Goal: Task Accomplishment & Management: Complete application form

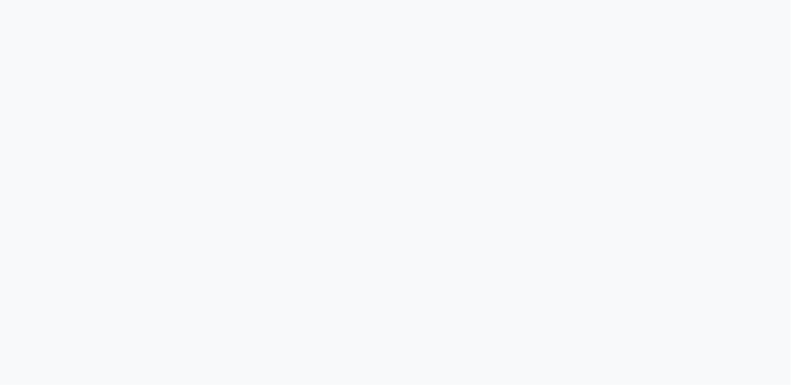
select select "service"
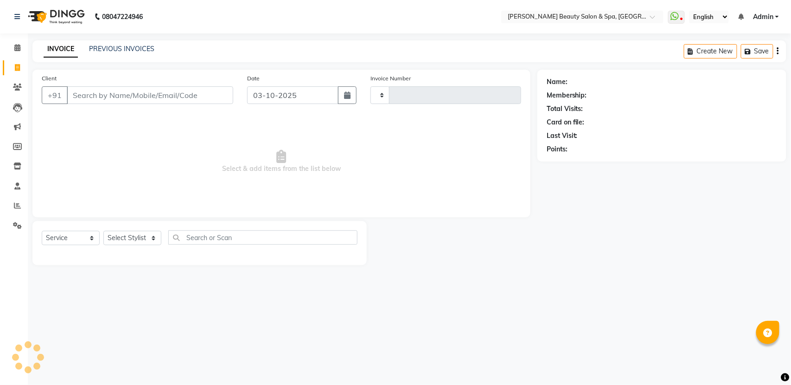
select select "en"
type input "3150"
select select "7524"
click at [141, 92] on input "Client" at bounding box center [150, 95] width 167 height 18
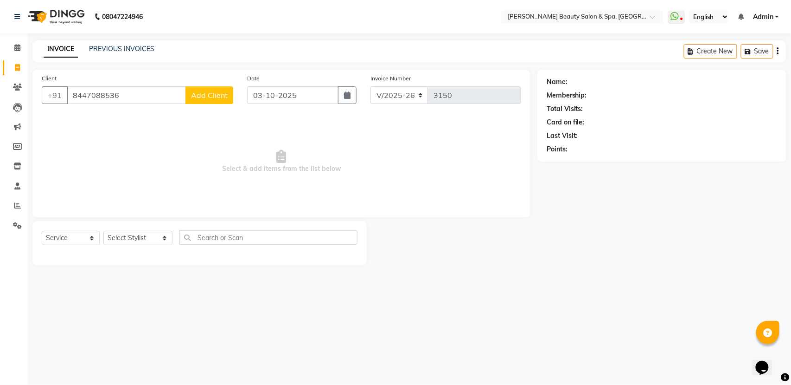
click at [76, 100] on input "8447088536" at bounding box center [126, 95] width 119 height 18
click at [91, 97] on input "98447088536" at bounding box center [126, 95] width 119 height 18
type input "9847088536"
click at [217, 93] on span "Add Client" at bounding box center [209, 94] width 37 height 9
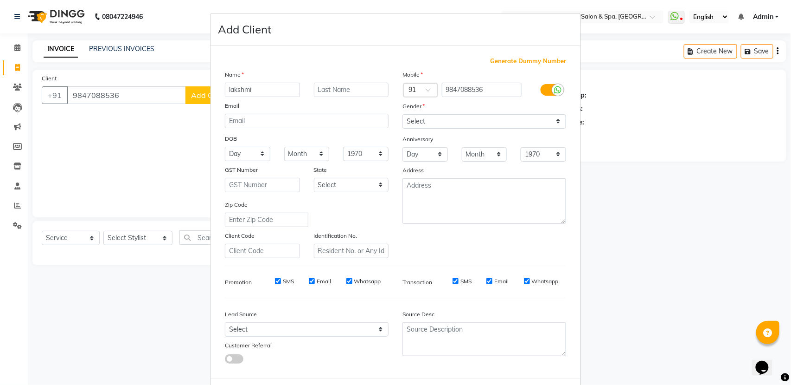
type input "lakshmi"
click at [427, 119] on select "Select [DEMOGRAPHIC_DATA] [DEMOGRAPHIC_DATA] Other Prefer Not To Say" at bounding box center [485, 121] width 164 height 14
select select "female"
click at [403, 114] on select "Select [DEMOGRAPHIC_DATA] [DEMOGRAPHIC_DATA] Other Prefer Not To Say" at bounding box center [485, 121] width 164 height 14
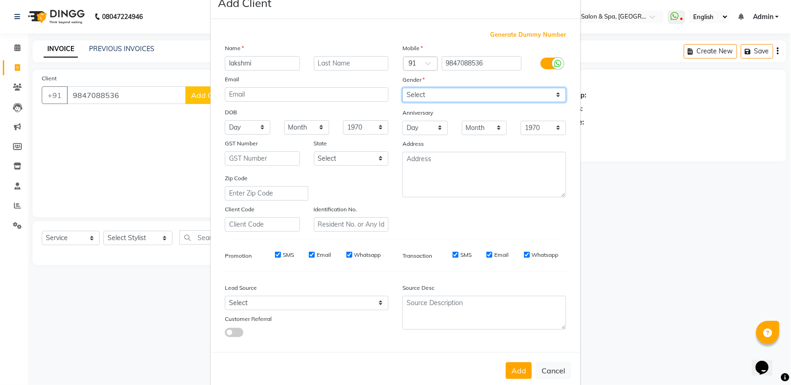
scroll to position [41, 0]
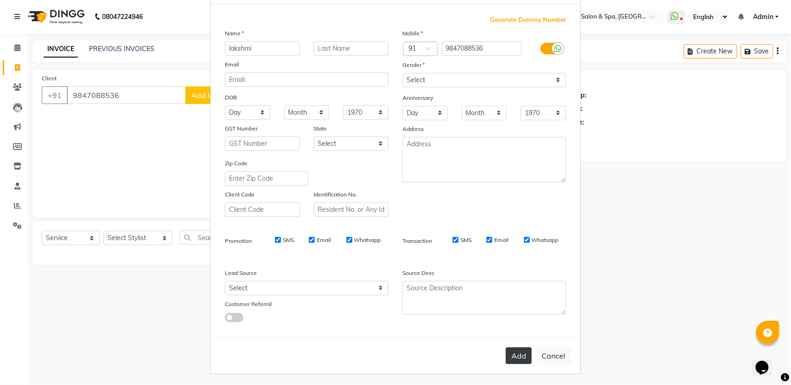
click at [507, 347] on button "Add" at bounding box center [519, 355] width 26 height 17
click at [127, 236] on ngb-modal-window "Add Client Generate Dummy Number Name lakshmi Email DOB Day 01 02 03 04 05 06 0…" at bounding box center [395, 192] width 791 height 385
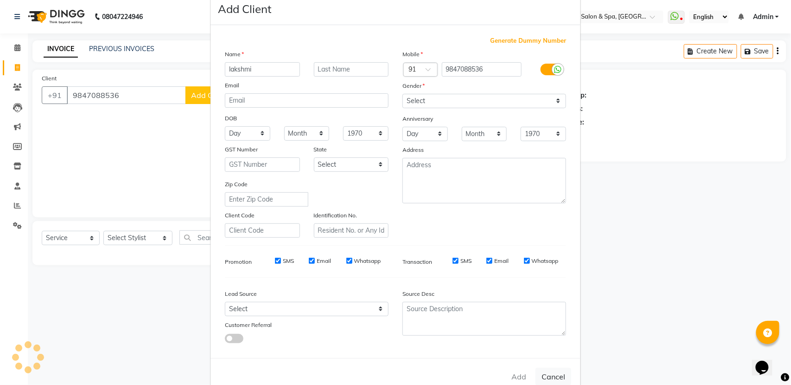
scroll to position [0, 0]
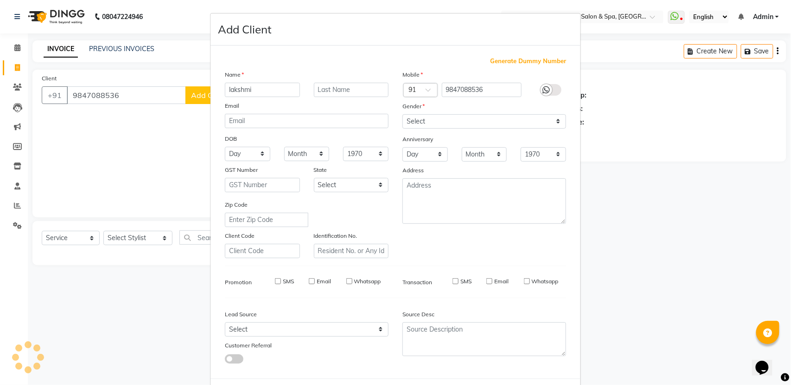
select select
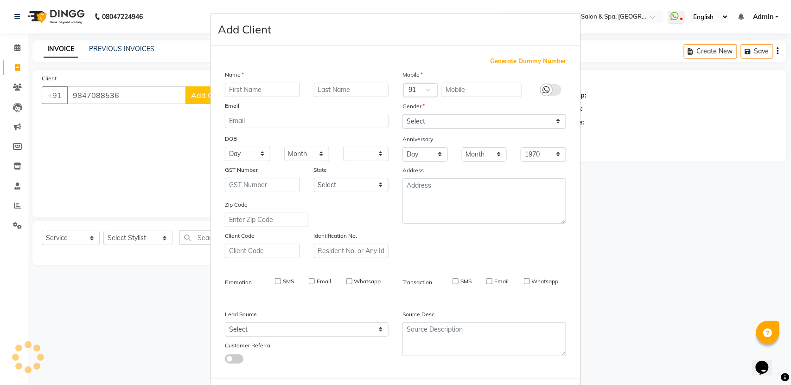
select select
checkbox input "false"
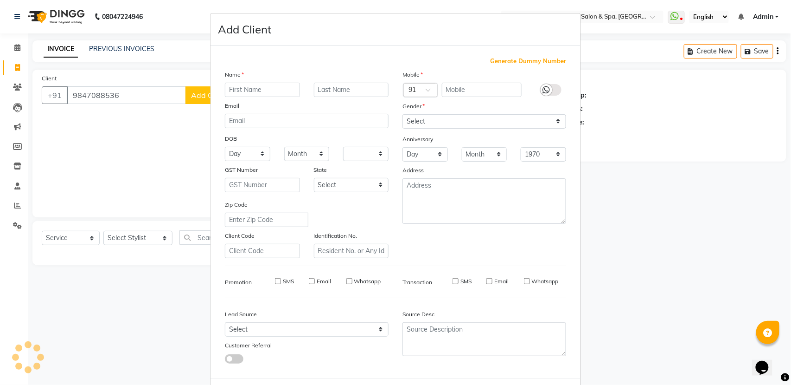
checkbox input "false"
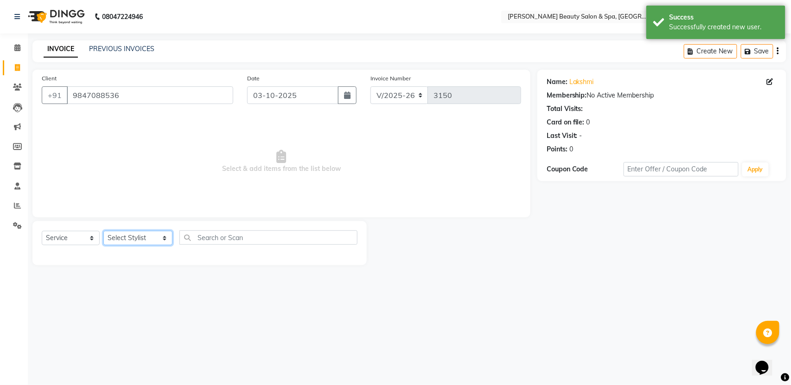
click at [136, 238] on select "Select Stylist Admin [PERSON_NAME] [PERSON_NAME] [PERSON_NAME] [PERSON_NAME] [P…" at bounding box center [137, 238] width 69 height 14
click at [103, 231] on select "Select Stylist Admin [PERSON_NAME] [PERSON_NAME] [PERSON_NAME] [PERSON_NAME] [P…" at bounding box center [137, 238] width 69 height 14
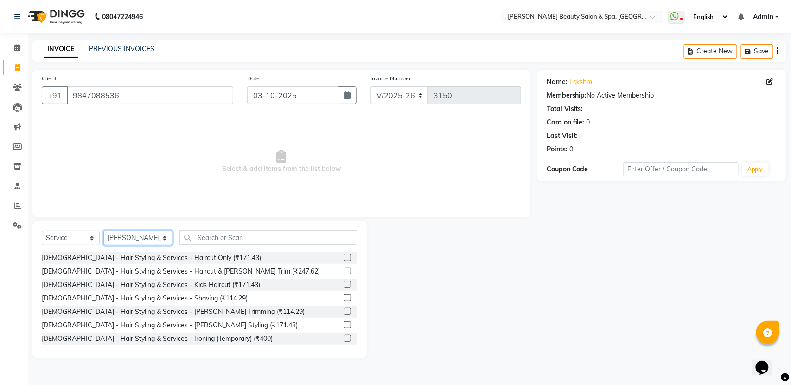
click at [145, 237] on select "Select Stylist Admin [PERSON_NAME] [PERSON_NAME] [PERSON_NAME] [PERSON_NAME] [P…" at bounding box center [137, 238] width 69 height 14
select select "87595"
click at [103, 231] on select "Select Stylist Admin [PERSON_NAME] [PERSON_NAME] [PERSON_NAME] [PERSON_NAME] [P…" at bounding box center [137, 238] width 69 height 14
click at [222, 238] on input "text" at bounding box center [269, 237] width 178 height 14
type input "u"
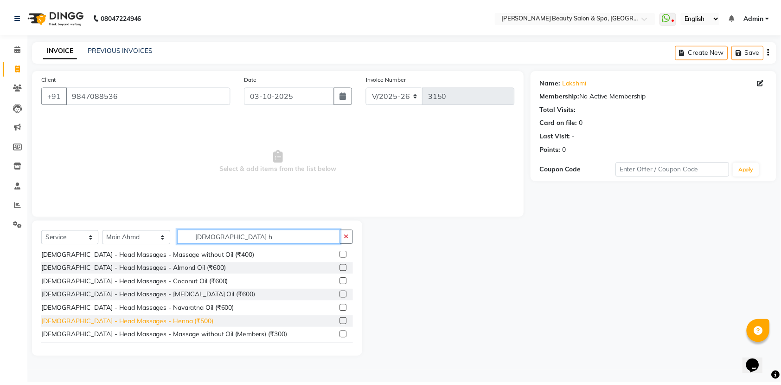
scroll to position [70, 0]
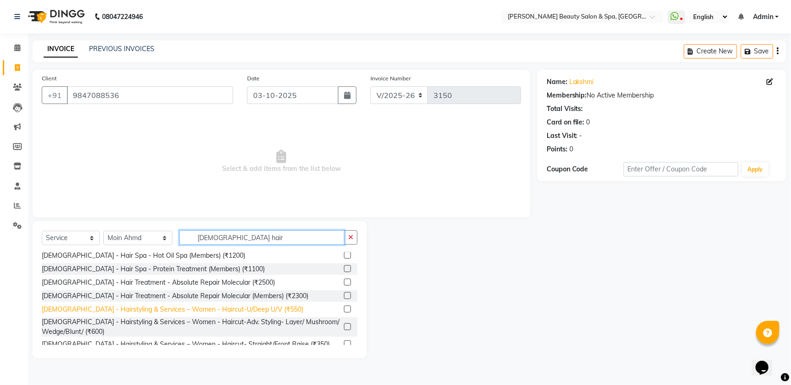
type input "ladies hair"
click at [218, 308] on div "[DEMOGRAPHIC_DATA] - Hairstyling & Services – Women - Haircut-U/Deep U/V (₹550)" at bounding box center [173, 309] width 262 height 10
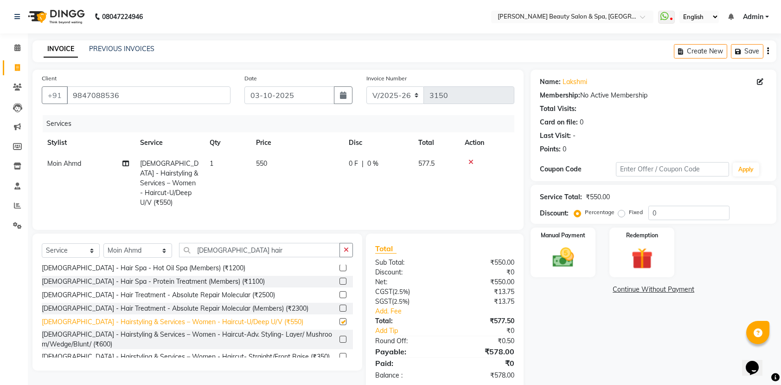
checkbox input "false"
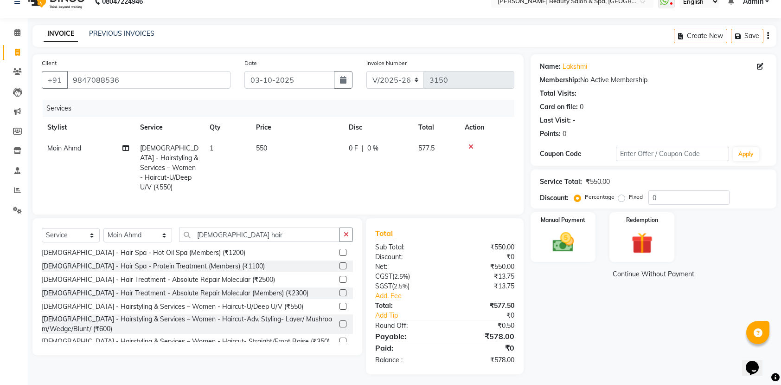
scroll to position [19, 0]
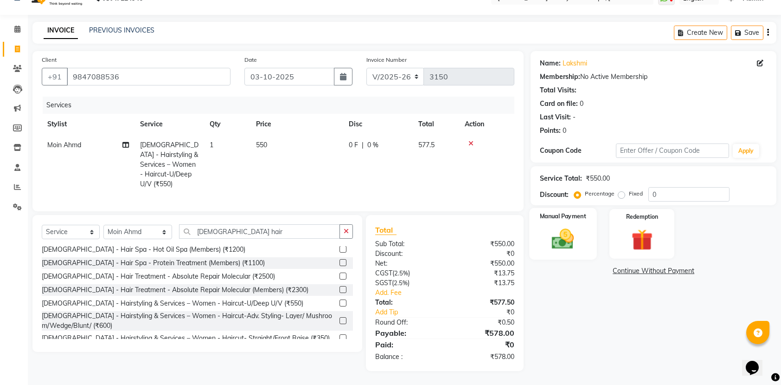
click at [572, 230] on img at bounding box center [563, 239] width 36 height 26
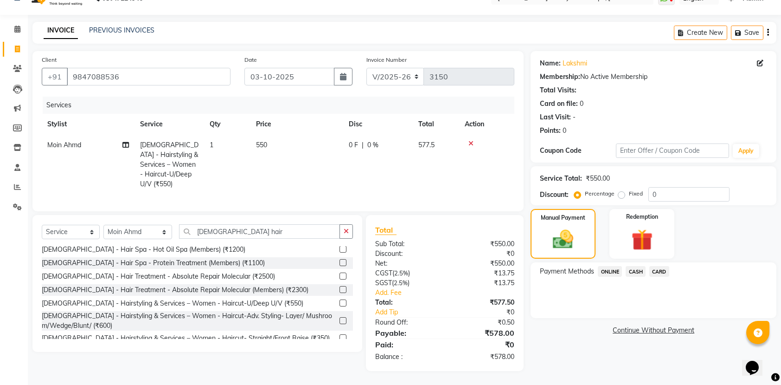
click at [611, 271] on span "ONLINE" at bounding box center [610, 271] width 24 height 11
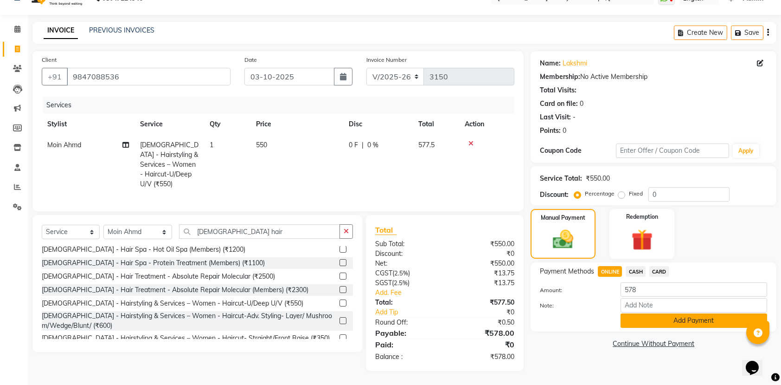
drag, startPoint x: 670, startPoint y: 321, endPoint x: 670, endPoint y: 314, distance: 7.0
click at [670, 320] on button "Add Payment" at bounding box center [694, 320] width 147 height 14
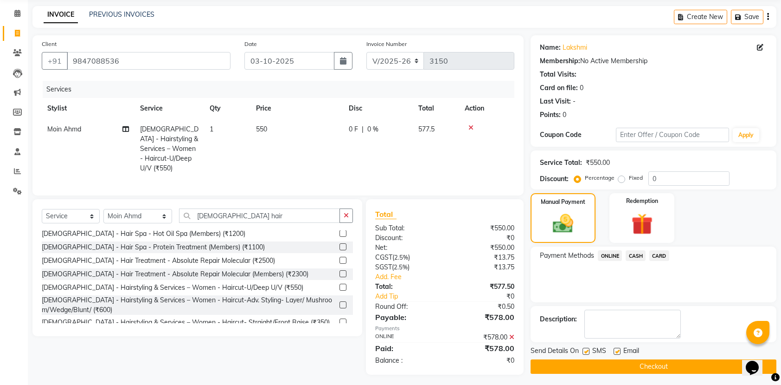
scroll to position [39, 0]
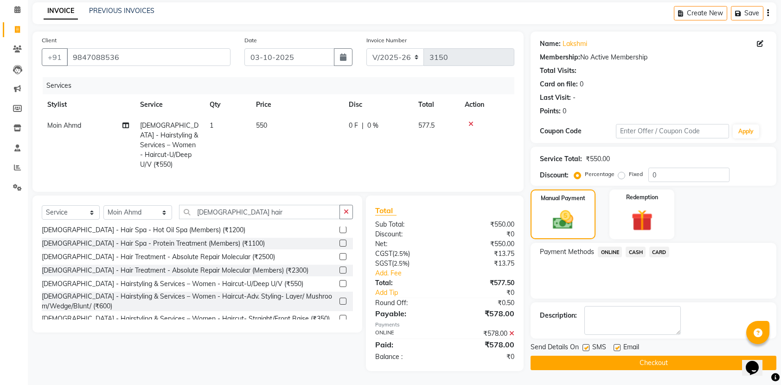
click at [693, 355] on button "Checkout" at bounding box center [654, 362] width 246 height 14
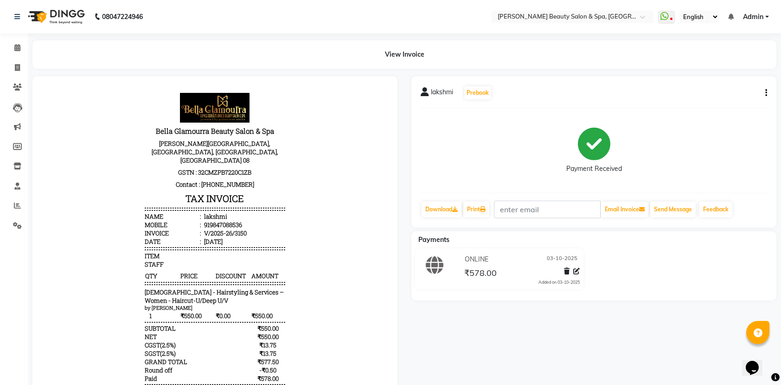
select select "service"
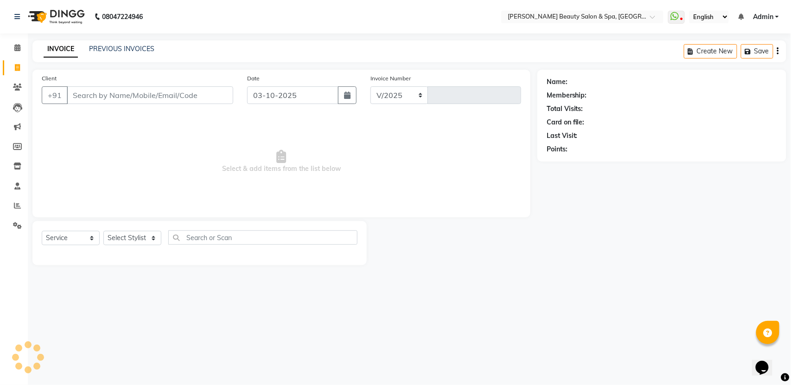
select select "7524"
type input "3151"
click at [174, 99] on input "Client" at bounding box center [150, 95] width 167 height 18
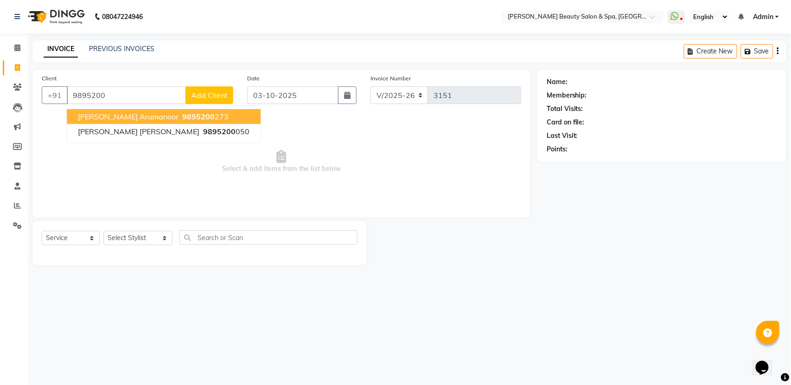
click at [139, 109] on button "Saneesh Arumanoor 9895200 273" at bounding box center [164, 116] width 194 height 15
type input "9895200273"
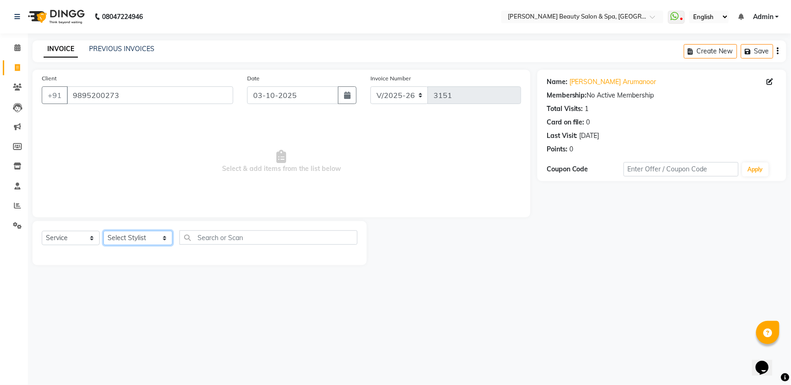
click at [107, 234] on select "Select Stylist Admin [PERSON_NAME] [PERSON_NAME] [PERSON_NAME] [PERSON_NAME] [P…" at bounding box center [137, 238] width 69 height 14
select select "67138"
click at [103, 231] on select "Select Stylist Admin [PERSON_NAME] [PERSON_NAME] [PERSON_NAME] [PERSON_NAME] [P…" at bounding box center [137, 238] width 69 height 14
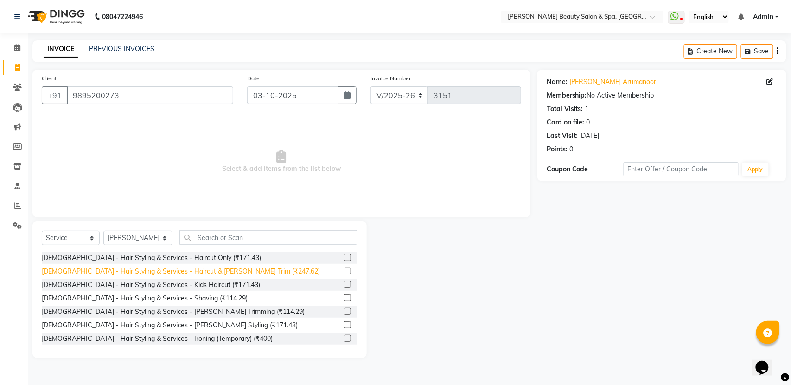
click at [199, 276] on div "[DEMOGRAPHIC_DATA] - Hair Styling & Services - Haircut & [PERSON_NAME] Trim (₹2…" at bounding box center [181, 271] width 278 height 10
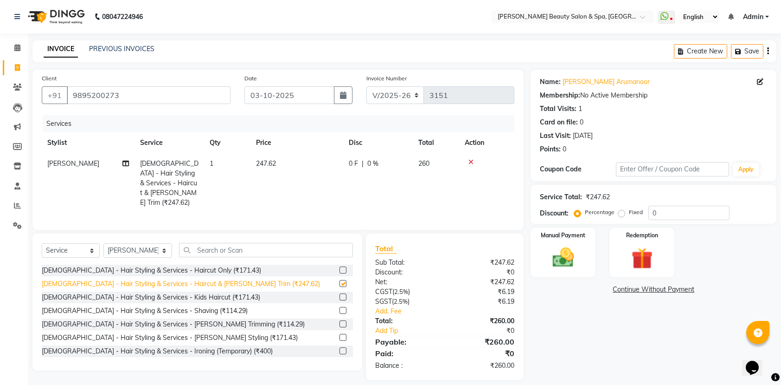
checkbox input "false"
drag, startPoint x: 550, startPoint y: 260, endPoint x: 556, endPoint y: 259, distance: 5.6
click at [552, 259] on img at bounding box center [563, 257] width 36 height 26
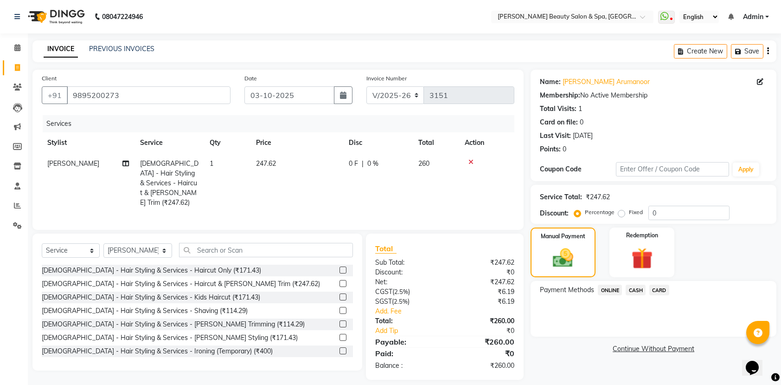
click at [607, 288] on span "ONLINE" at bounding box center [610, 289] width 24 height 11
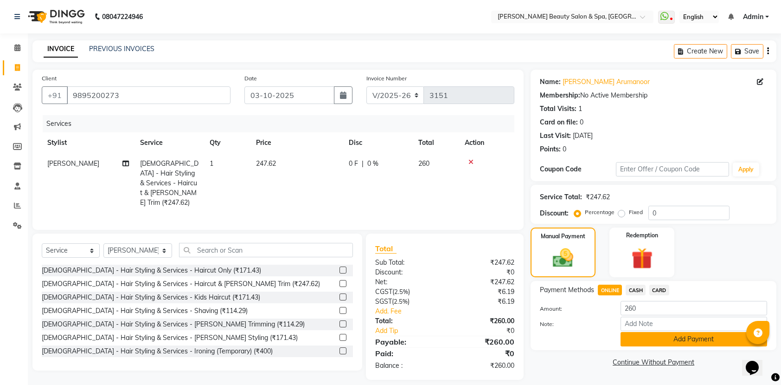
click at [715, 342] on button "Add Payment" at bounding box center [694, 339] width 147 height 14
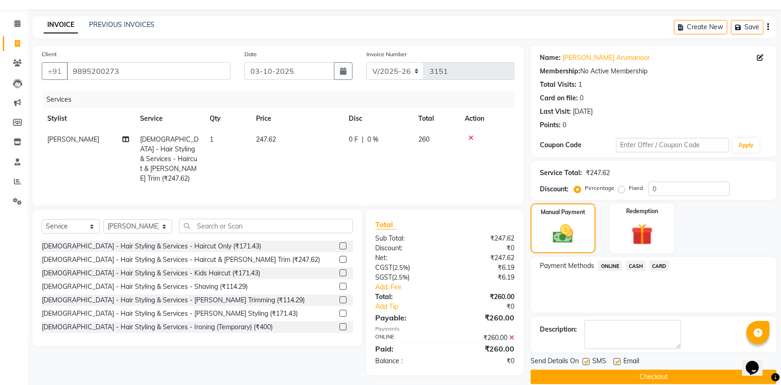
scroll to position [38, 0]
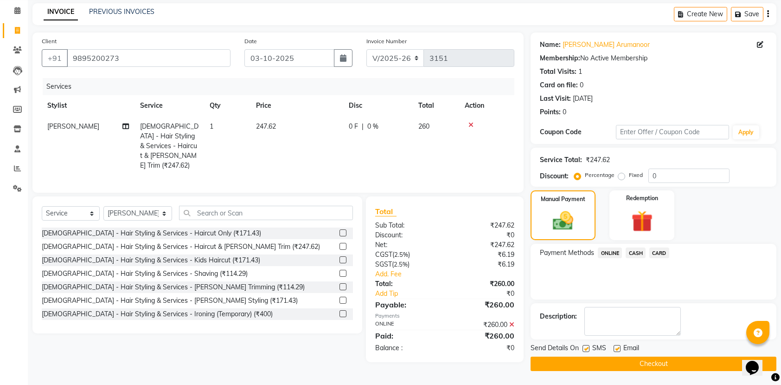
click at [641, 358] on button "Checkout" at bounding box center [654, 363] width 246 height 14
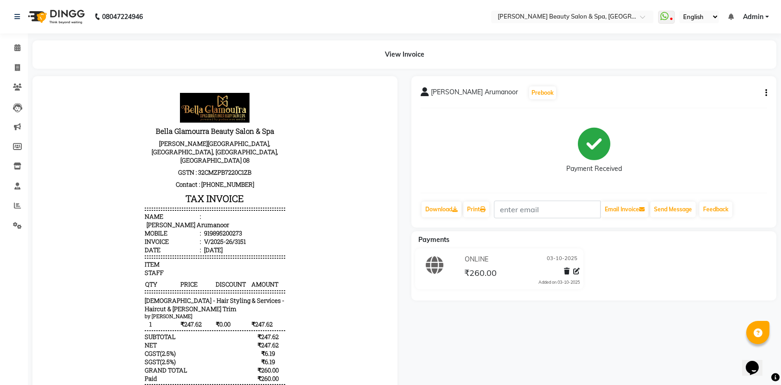
drag, startPoint x: 32, startPoint y: 186, endPoint x: 23, endPoint y: 175, distance: 14.8
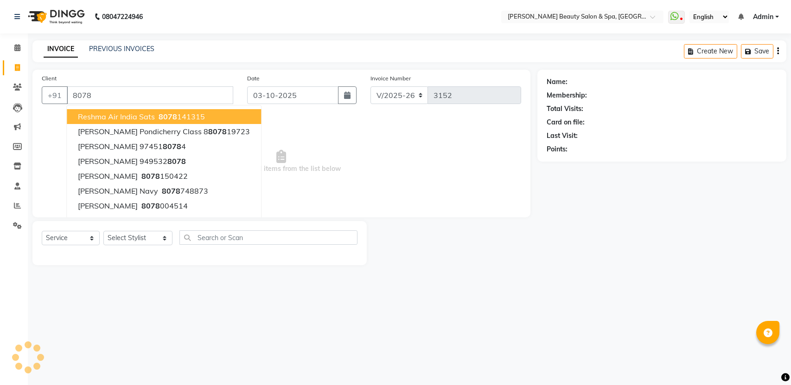
select select "7524"
select select "service"
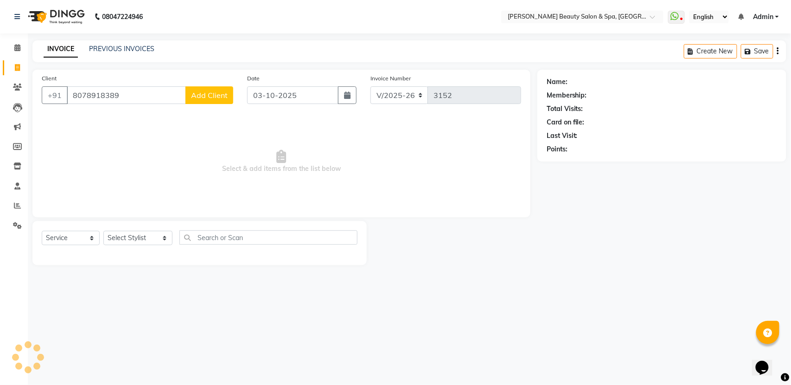
type input "8078918389"
click at [216, 89] on button "Add Client" at bounding box center [210, 95] width 48 height 18
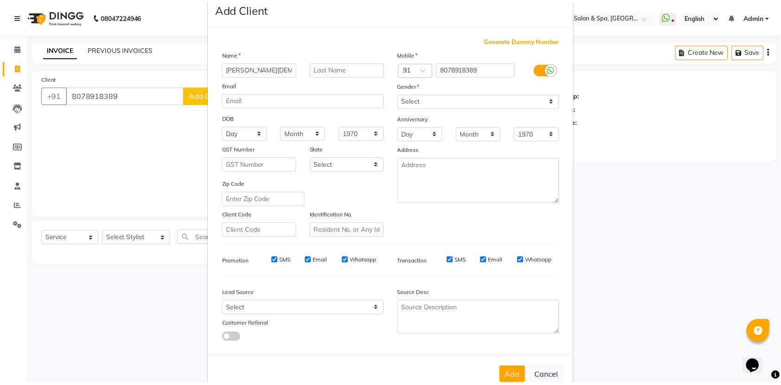
scroll to position [41, 0]
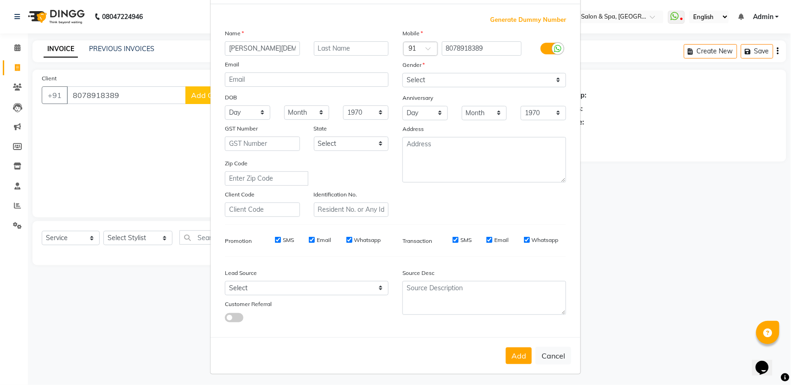
type input "[PERSON_NAME][DEMOGRAPHIC_DATA]"
click at [489, 78] on select "Select [DEMOGRAPHIC_DATA] [DEMOGRAPHIC_DATA] Other Prefer Not To Say" at bounding box center [485, 80] width 164 height 14
select select "[DEMOGRAPHIC_DATA]"
click at [403, 73] on select "Select [DEMOGRAPHIC_DATA] [DEMOGRAPHIC_DATA] Other Prefer Not To Say" at bounding box center [485, 80] width 164 height 14
click at [516, 349] on button "Add" at bounding box center [519, 355] width 26 height 17
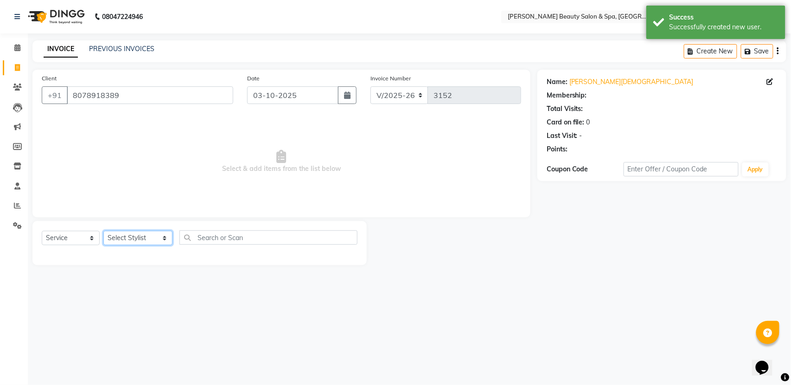
click at [123, 238] on select "Select Stylist Admin [PERSON_NAME] [PERSON_NAME] [PERSON_NAME] [PERSON_NAME] [P…" at bounding box center [137, 238] width 69 height 14
select select "83644"
click at [103, 231] on select "Select Stylist Admin [PERSON_NAME] [PERSON_NAME] [PERSON_NAME] [PERSON_NAME] [P…" at bounding box center [137, 238] width 69 height 14
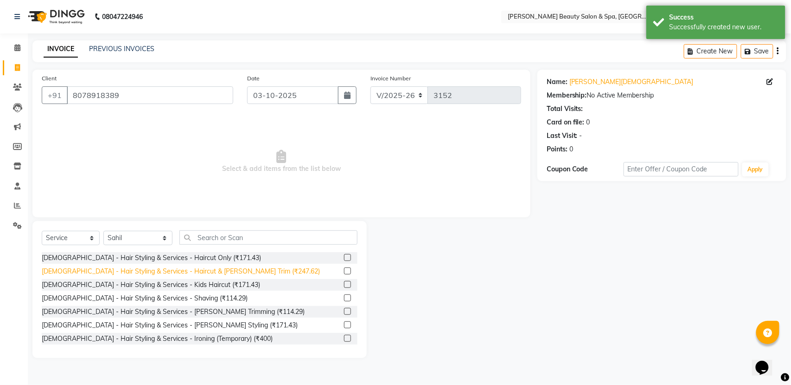
click at [232, 275] on div "[DEMOGRAPHIC_DATA] - Hair Styling & Services - Haircut & [PERSON_NAME] Trim (₹2…" at bounding box center [181, 271] width 278 height 10
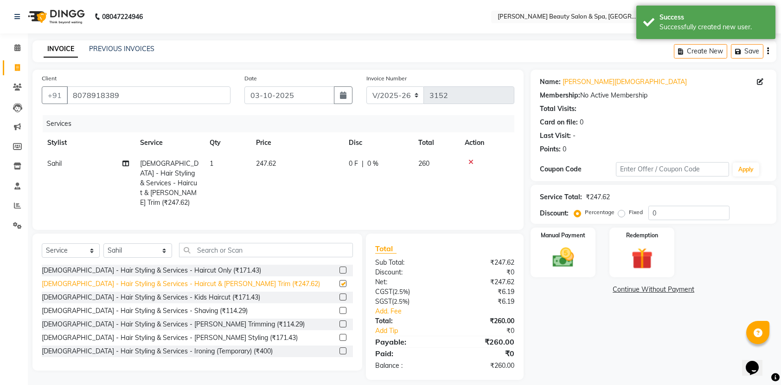
checkbox input "false"
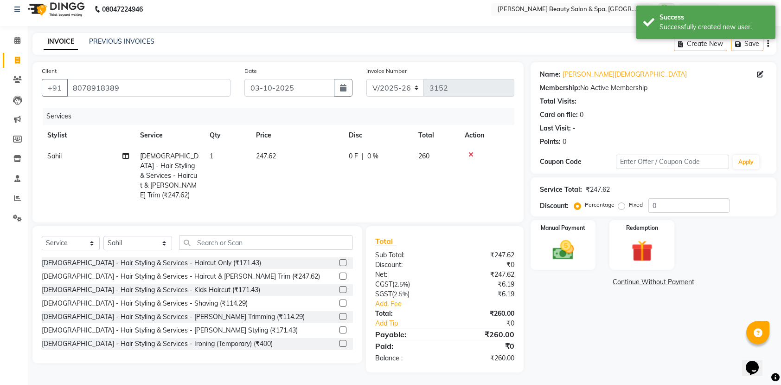
scroll to position [10, 0]
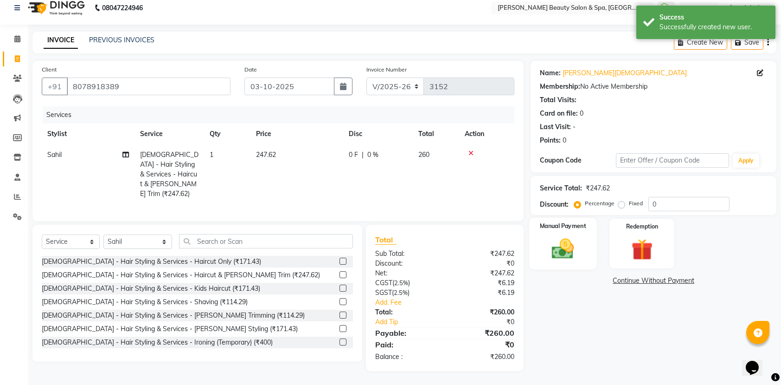
click at [583, 243] on div "Manual Payment" at bounding box center [564, 244] width 68 height 52
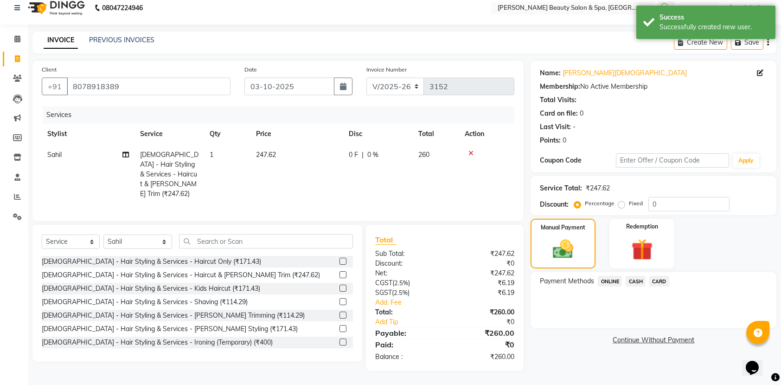
click at [606, 284] on span "ONLINE" at bounding box center [610, 281] width 24 height 11
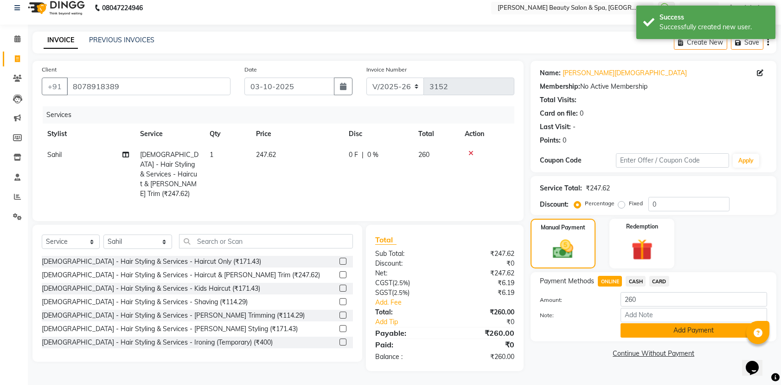
click at [650, 327] on button "Add Payment" at bounding box center [694, 330] width 147 height 14
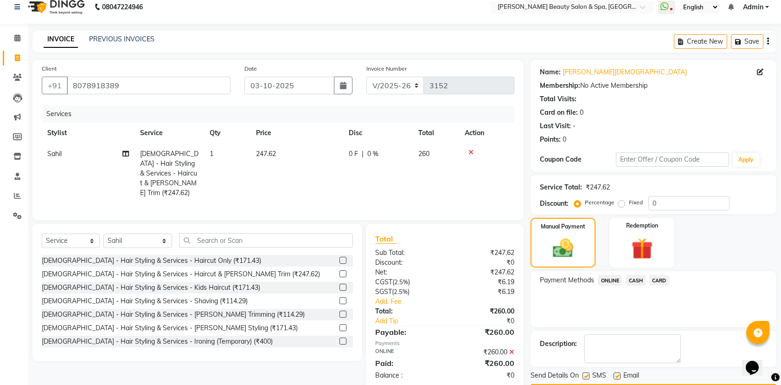
scroll to position [38, 0]
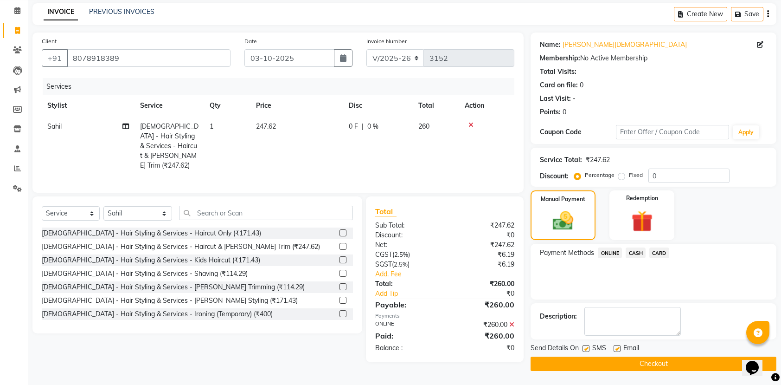
click at [647, 362] on button "Checkout" at bounding box center [654, 363] width 246 height 14
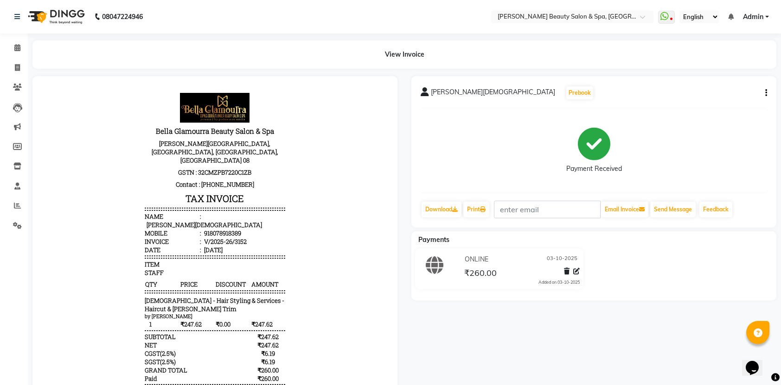
click at [659, 378] on div "[PERSON_NAME] Prebook Payment Received Download Print Email Invoice Send Messag…" at bounding box center [593, 248] width 379 height 344
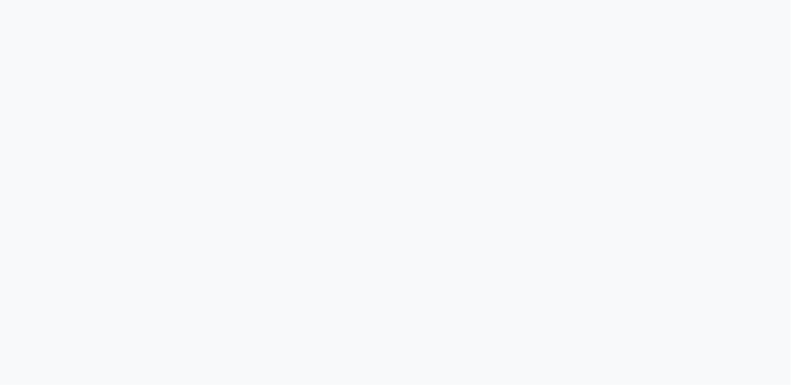
select select "service"
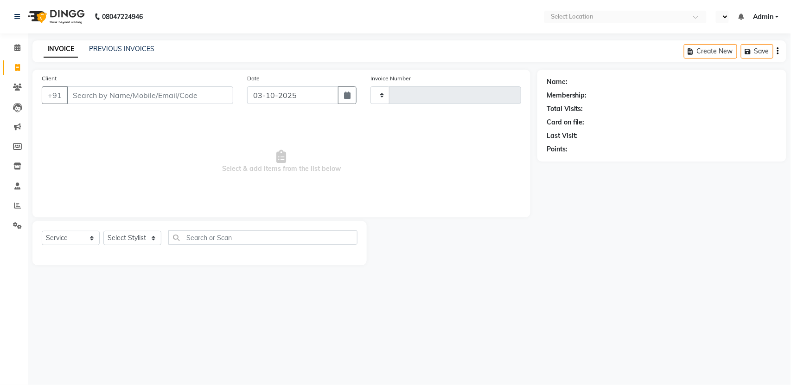
type input "3153"
select select "en"
select select "7524"
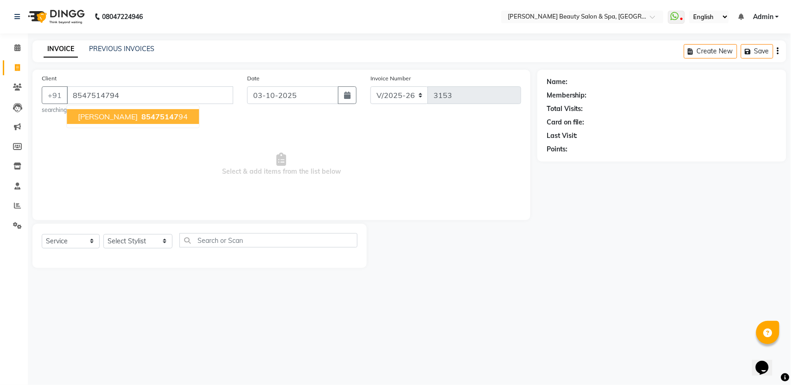
type input "8547514794"
click at [95, 114] on span "[PERSON_NAME]" at bounding box center [108, 116] width 60 height 9
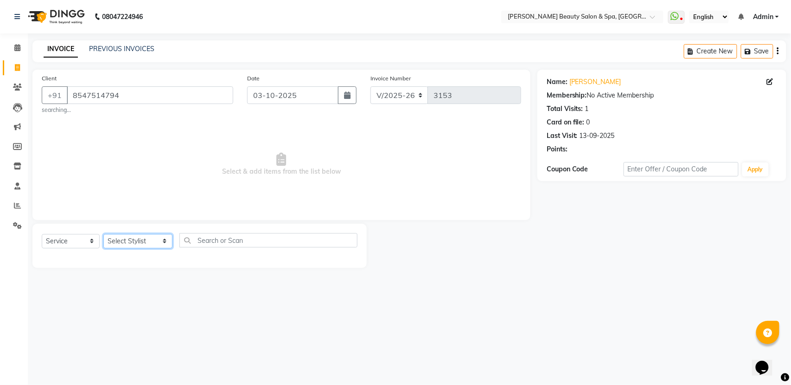
click at [132, 238] on select "Select Stylist Admin [PERSON_NAME] [PERSON_NAME] [PERSON_NAME] [PERSON_NAME] [P…" at bounding box center [137, 241] width 69 height 14
select select "83646"
click at [103, 234] on select "Select Stylist Admin [PERSON_NAME] [PERSON_NAME] [PERSON_NAME] [PERSON_NAME] [P…" at bounding box center [137, 241] width 69 height 14
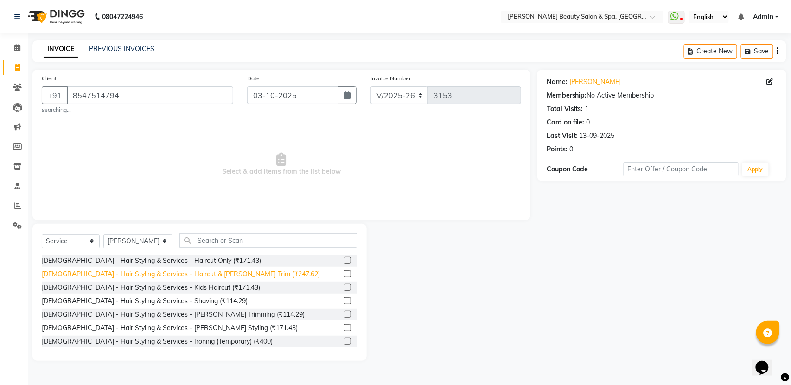
click at [217, 276] on div "[DEMOGRAPHIC_DATA] - Hair Styling & Services - Haircut & [PERSON_NAME] Trim (₹2…" at bounding box center [181, 274] width 278 height 10
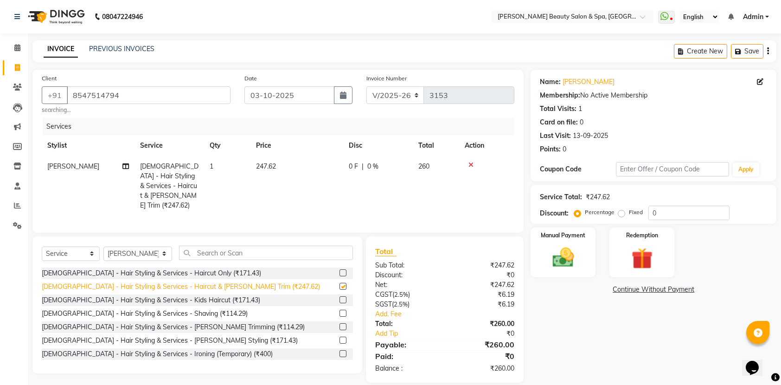
checkbox input "false"
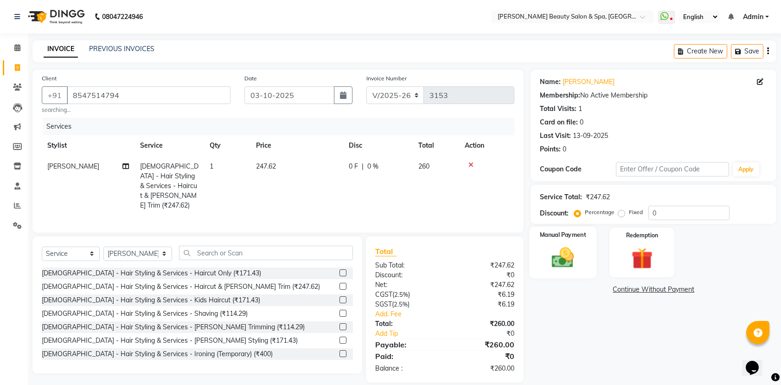
click at [579, 247] on img at bounding box center [563, 257] width 36 height 26
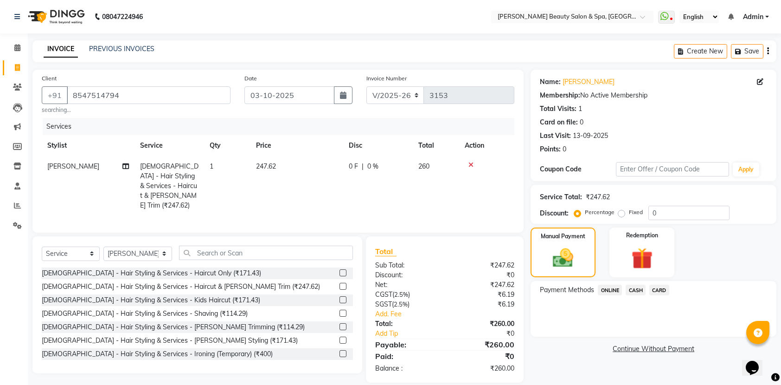
click at [609, 294] on span "ONLINE" at bounding box center [610, 289] width 24 height 11
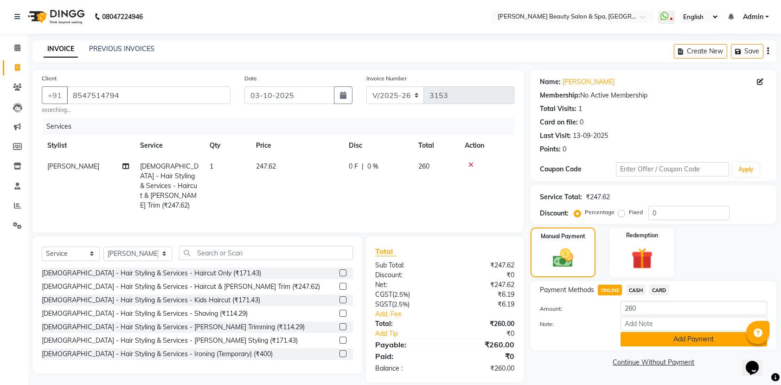
click at [639, 340] on button "Add Payment" at bounding box center [694, 339] width 147 height 14
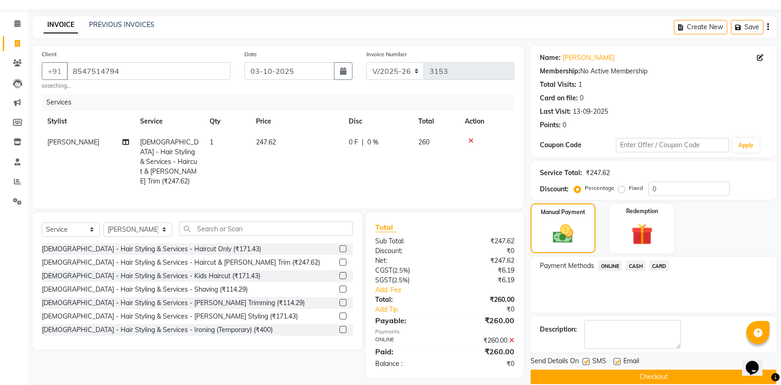
scroll to position [38, 0]
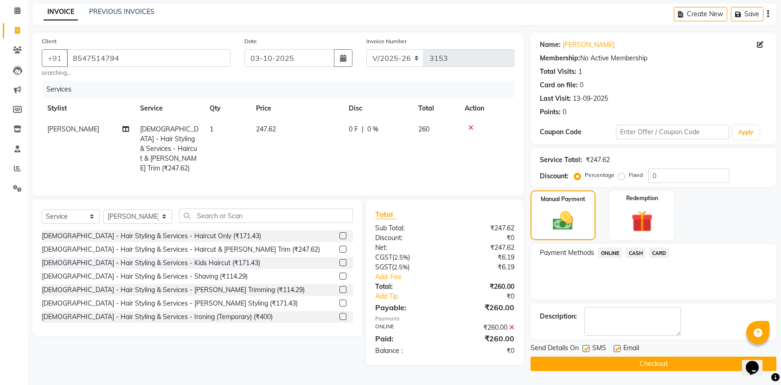
click at [652, 370] on button "Checkout" at bounding box center [654, 363] width 246 height 14
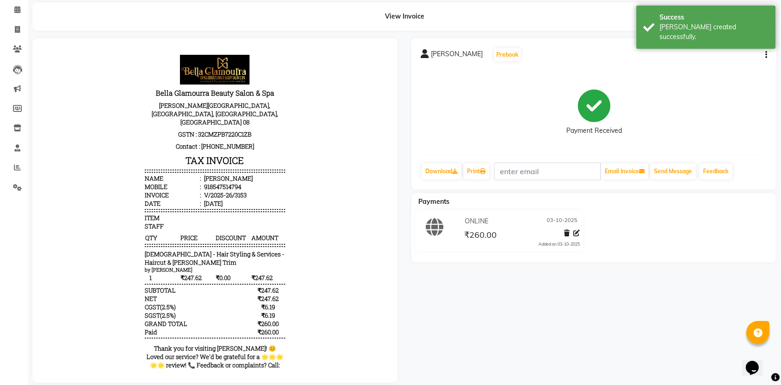
scroll to position [60, 0]
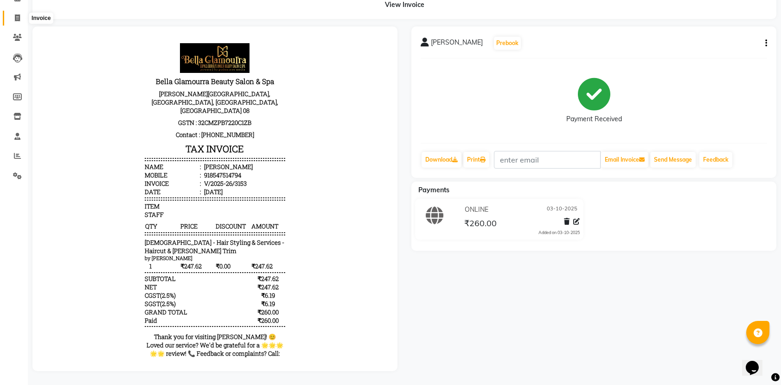
click at [17, 14] on icon at bounding box center [17, 17] width 5 height 7
select select "service"
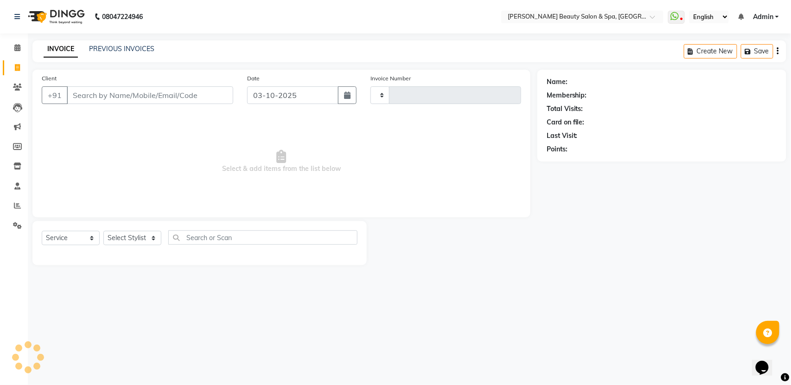
type input "3154"
select select "7524"
drag, startPoint x: 117, startPoint y: 90, endPoint x: 122, endPoint y: 91, distance: 4.8
click at [122, 91] on input "Client" at bounding box center [150, 95] width 167 height 18
